Goal: Navigation & Orientation: Go to known website

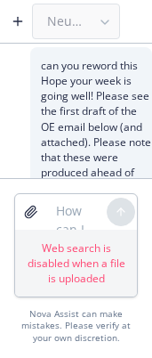
scroll to position [3968, 0]
